Goal: Contribute content: Contribute content

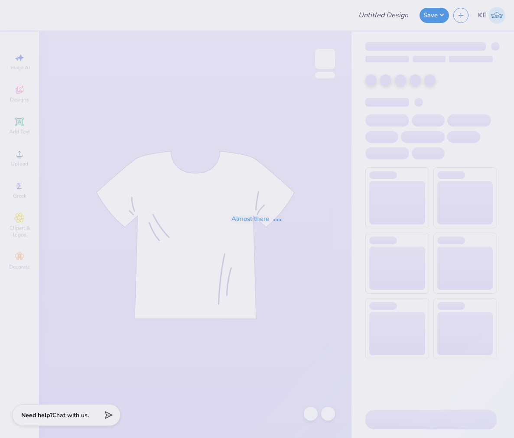
type input "University of Houston Proofs"
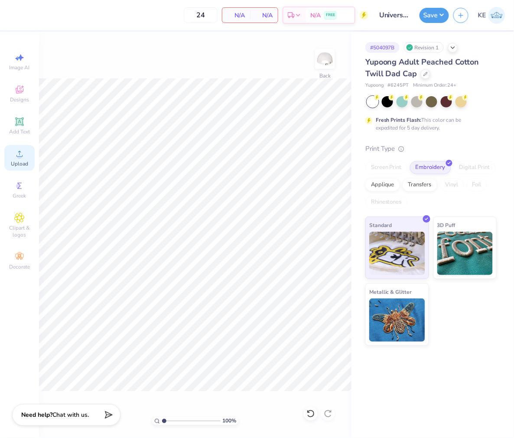
click at [14, 162] on span "Upload" at bounding box center [19, 163] width 17 height 7
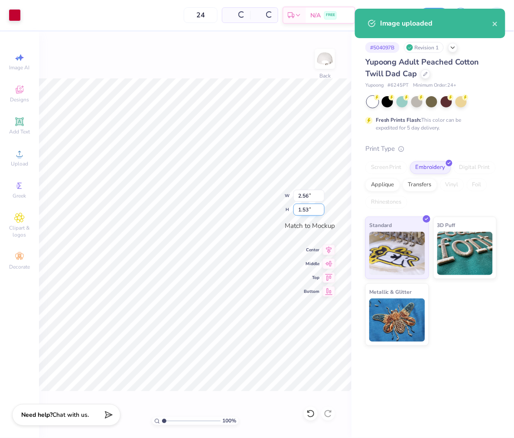
click at [309, 209] on input "1.53" at bounding box center [308, 210] width 31 height 12
type input "2.5"
type input "4.18"
type input "2.50"
click at [309, 209] on input "2.50" at bounding box center [308, 210] width 31 height 12
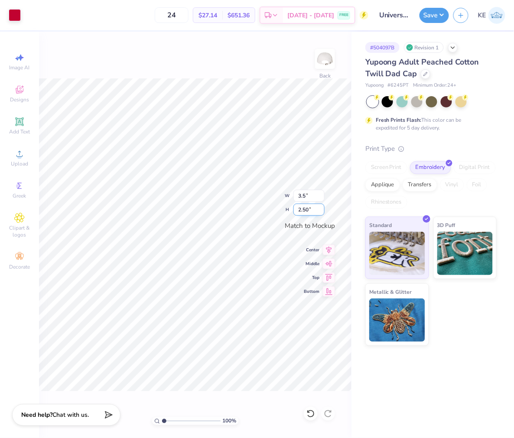
type input "3.50"
type input "2.09"
click at [304, 197] on input "3.50" at bounding box center [308, 196] width 31 height 12
type input "2.50"
type input "1.49"
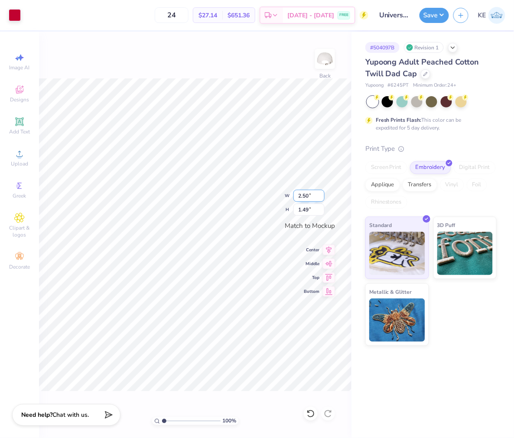
click at [306, 196] on input "2.50" at bounding box center [308, 196] width 31 height 12
type input "3.00"
type input "1.79"
click at [304, 209] on input "1.79" at bounding box center [308, 210] width 31 height 12
click at [331, 250] on icon at bounding box center [329, 248] width 12 height 10
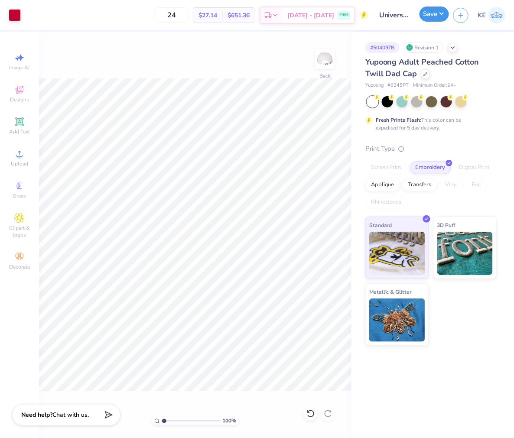
click at [437, 15] on button "Save" at bounding box center [433, 13] width 29 height 15
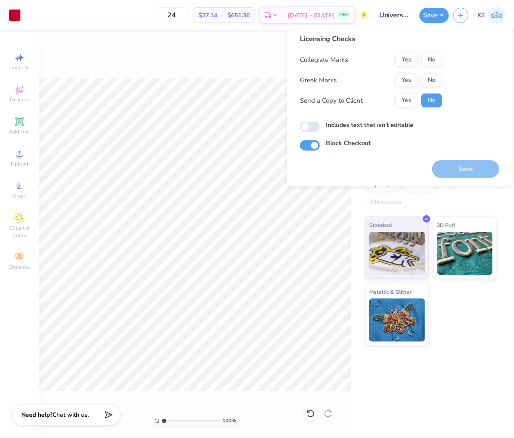
click at [406, 51] on div "Licensing Checks Collegiate Marks Yes No Greek Marks Yes No Send a Copy to Clie…" at bounding box center [371, 74] width 142 height 80
click at [409, 62] on button "Yes" at bounding box center [406, 60] width 23 height 14
click at [436, 79] on button "No" at bounding box center [431, 80] width 21 height 14
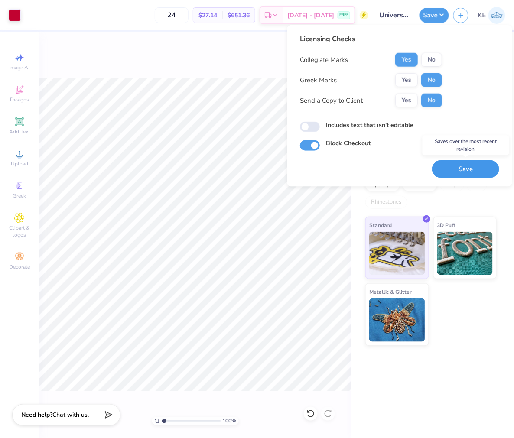
click at [465, 162] on button "Save" at bounding box center [465, 169] width 67 height 18
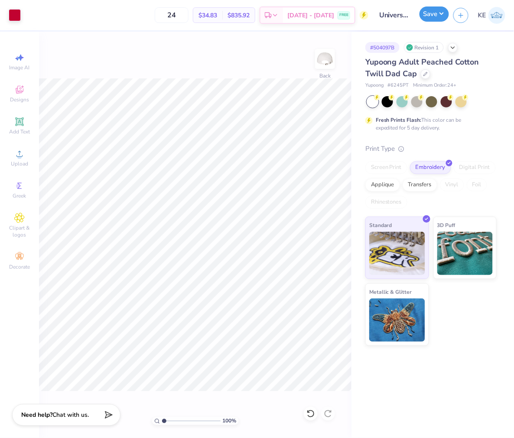
click at [432, 16] on button "Save" at bounding box center [433, 13] width 29 height 15
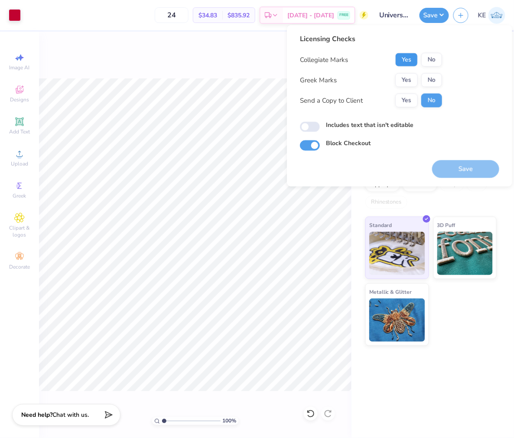
click at [404, 55] on button "Yes" at bounding box center [406, 60] width 23 height 14
click at [435, 81] on button "No" at bounding box center [431, 80] width 21 height 14
click at [475, 170] on button "Save" at bounding box center [465, 169] width 67 height 18
